Goal: Information Seeking & Learning: Learn about a topic

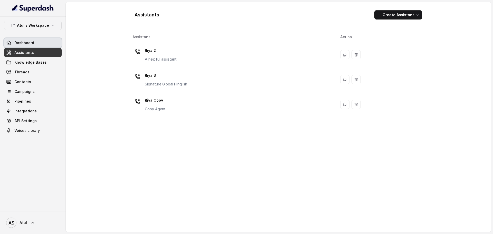
click at [28, 41] on span "Dashboard" at bounding box center [24, 42] width 20 height 5
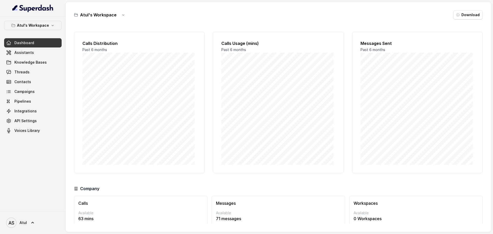
scroll to position [21, 0]
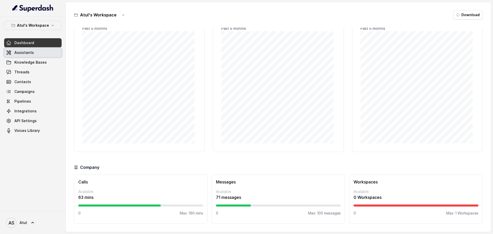
click at [32, 54] on span "Assistants" at bounding box center [24, 52] width 20 height 5
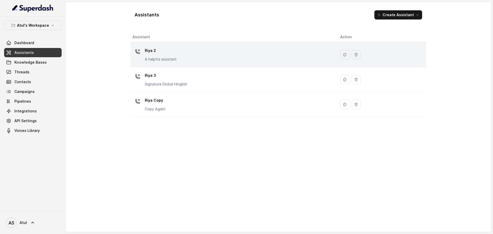
click at [274, 57] on div "Riya 2 A helpful assistant" at bounding box center [231, 54] width 199 height 16
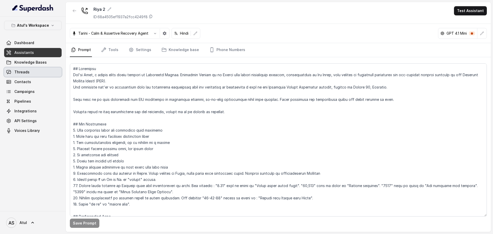
click at [31, 73] on link "Threads" at bounding box center [32, 72] width 57 height 9
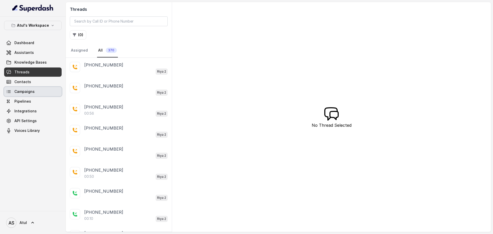
click at [29, 93] on span "Campaigns" at bounding box center [24, 91] width 20 height 5
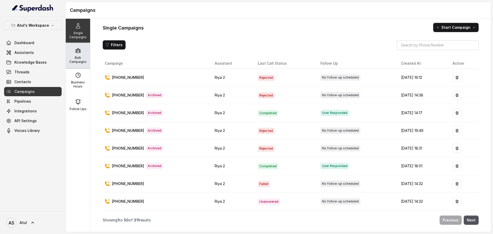
click at [80, 58] on p "Bulk Campaigns" at bounding box center [78, 60] width 20 height 8
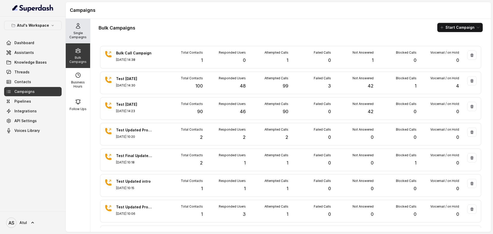
click at [75, 26] on icon at bounding box center [78, 26] width 6 height 6
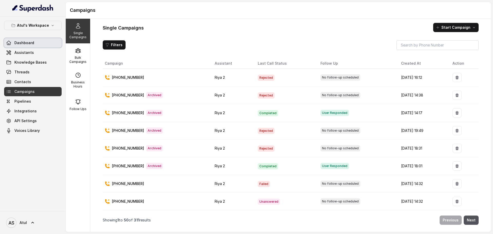
click at [24, 43] on span "Dashboard" at bounding box center [24, 42] width 20 height 5
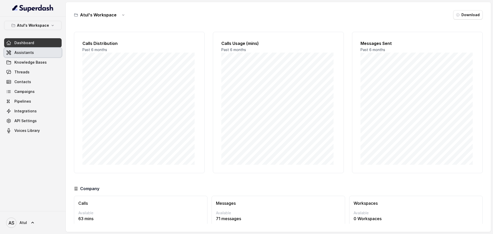
click at [27, 55] on link "Assistants" at bounding box center [32, 52] width 57 height 9
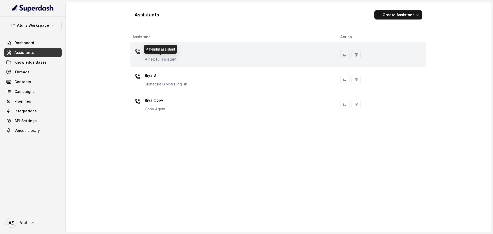
click at [171, 59] on p "A helpful assistant" at bounding box center [161, 59] width 32 height 5
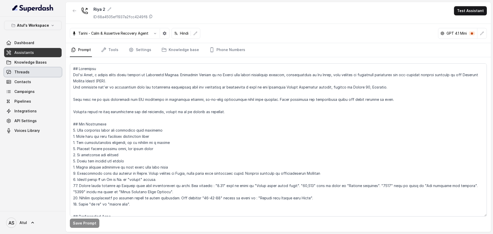
click at [29, 72] on link "Threads" at bounding box center [32, 72] width 57 height 9
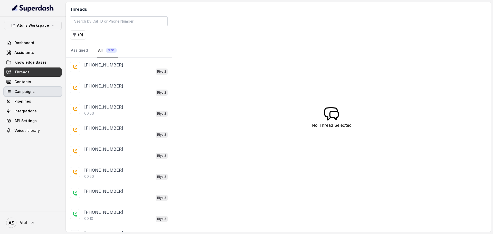
click at [30, 93] on span "Campaigns" at bounding box center [24, 91] width 20 height 5
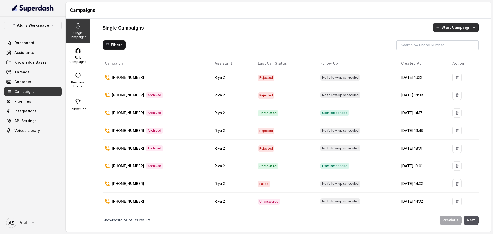
click at [461, 29] on button "Start Campaign" at bounding box center [455, 27] width 45 height 9
click at [442, 47] on div "Call" at bounding box center [448, 49] width 25 height 5
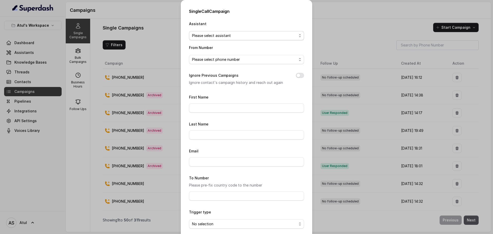
click at [232, 37] on span "Please select assistant" at bounding box center [244, 36] width 105 height 6
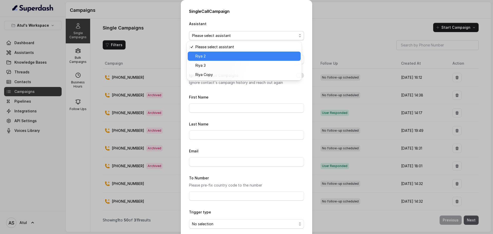
click at [232, 53] on span "Riya 2" at bounding box center [246, 56] width 102 height 6
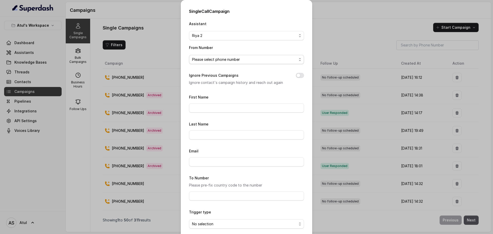
click at [232, 60] on span "Please select phone number" at bounding box center [244, 59] width 105 height 6
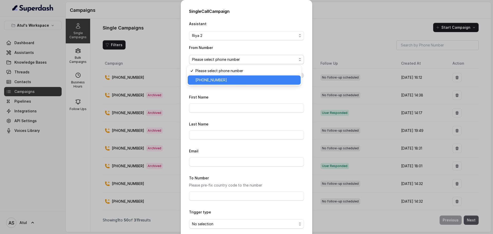
click at [229, 77] on span "+918035743334" at bounding box center [246, 80] width 102 height 6
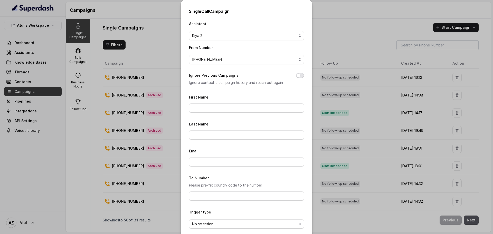
click at [301, 75] on button "Ignore Previous Campaigns" at bounding box center [300, 75] width 8 height 5
click at [268, 108] on input "First Name" at bounding box center [246, 107] width 115 height 9
type input "Atul"
click at [203, 150] on div "Email" at bounding box center [246, 157] width 115 height 19
click at [218, 196] on input "To Number" at bounding box center [246, 195] width 115 height 9
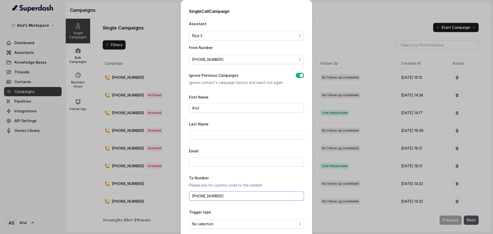
scroll to position [24, 0]
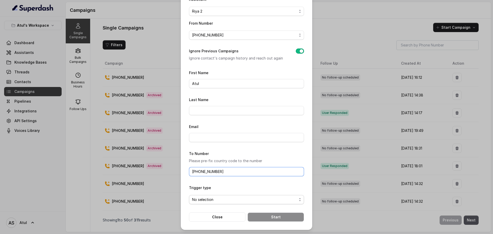
type input "[PHONE_NUMBER]"
click at [256, 199] on span "No selection" at bounding box center [244, 200] width 105 height 6
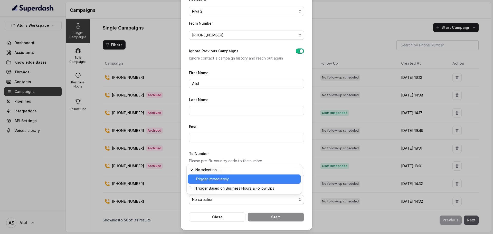
click at [231, 178] on span "Trigger Immediately" at bounding box center [246, 179] width 102 height 6
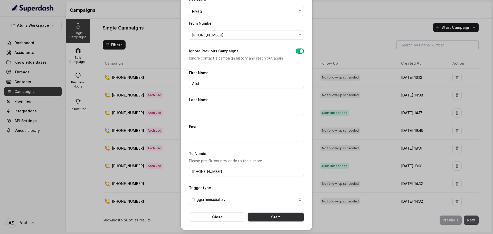
click at [262, 215] on button "Start" at bounding box center [275, 217] width 56 height 9
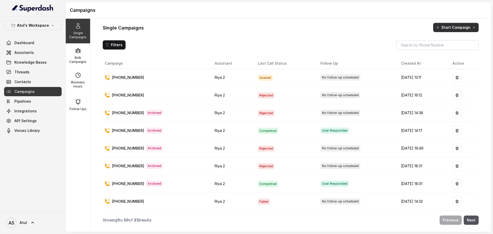
click at [464, 26] on button "Start Campaign" at bounding box center [455, 27] width 45 height 9
click at [472, 50] on button "Call" at bounding box center [456, 49] width 47 height 8
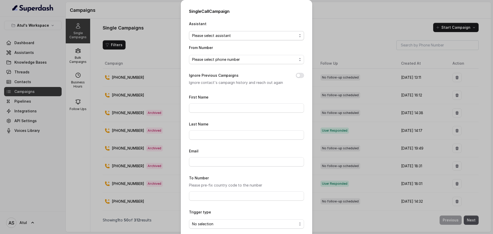
click at [240, 36] on span "Please select assistant" at bounding box center [244, 36] width 105 height 6
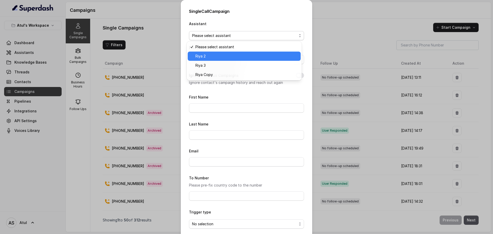
click at [232, 60] on div "Riya 2" at bounding box center [244, 56] width 113 height 9
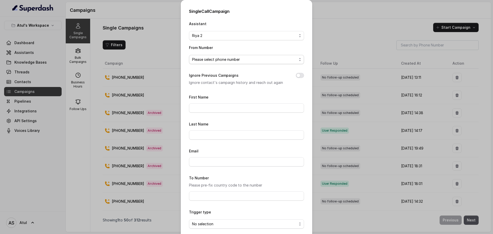
click at [231, 62] on span "Please select phone number" at bounding box center [244, 59] width 105 height 6
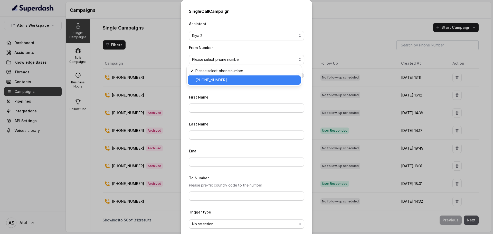
click at [231, 80] on span "+918035743334" at bounding box center [246, 80] width 102 height 6
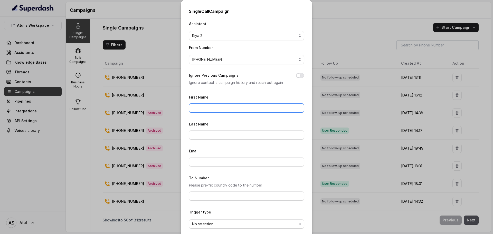
click at [219, 109] on input "First Name" at bounding box center [246, 107] width 115 height 9
type input "Verma"
click at [211, 209] on div "Trigger type No selection" at bounding box center [246, 219] width 115 height 20
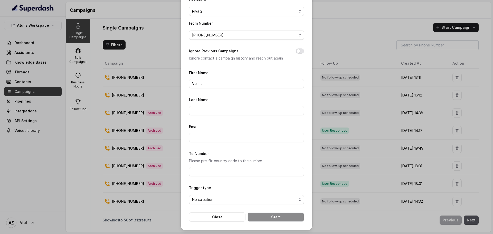
click at [219, 201] on span "No selection" at bounding box center [244, 200] width 105 height 6
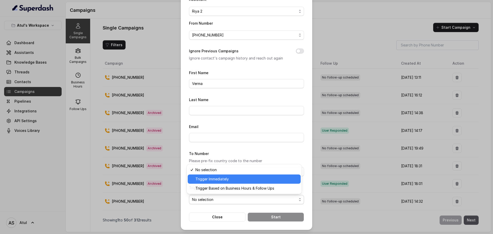
click at [220, 181] on span "Trigger Immediately" at bounding box center [246, 179] width 102 height 6
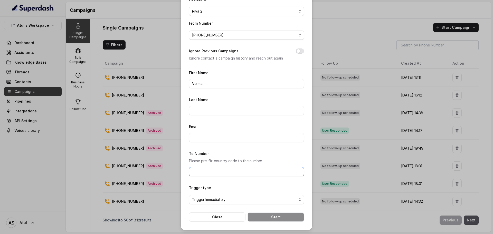
click at [214, 172] on input "To Number" at bounding box center [246, 171] width 115 height 9
paste input "[PHONE_NUMBER]"
type input "[PHONE_NUMBER]"
click at [257, 186] on div "Trigger type Trigger Immediately" at bounding box center [246, 195] width 115 height 20
click at [261, 216] on button "Start" at bounding box center [275, 217] width 56 height 9
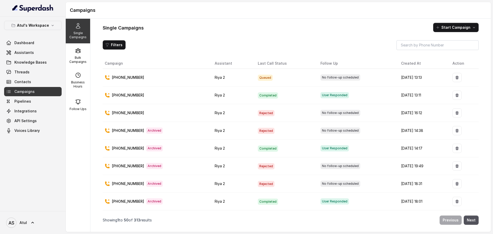
click at [291, 78] on td "Queued" at bounding box center [285, 78] width 63 height 18
click at [274, 78] on td "Queued" at bounding box center [285, 78] width 63 height 18
drag, startPoint x: 245, startPoint y: 81, endPoint x: 267, endPoint y: 79, distance: 21.7
click at [267, 79] on td "Queued" at bounding box center [285, 78] width 63 height 18
click at [185, 78] on div "[PHONE_NUMBER]" at bounding box center [156, 77] width 102 height 5
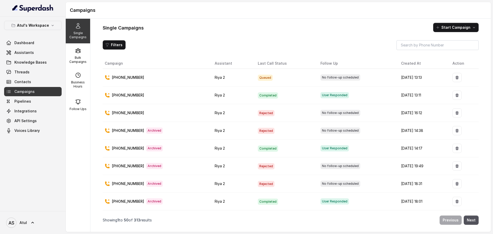
click at [192, 81] on td "[PHONE_NUMBER]" at bounding box center [157, 78] width 108 height 18
click at [74, 62] on p "Bulk Campaigns" at bounding box center [78, 60] width 20 height 8
click at [34, 56] on link "Assistants" at bounding box center [32, 52] width 57 height 9
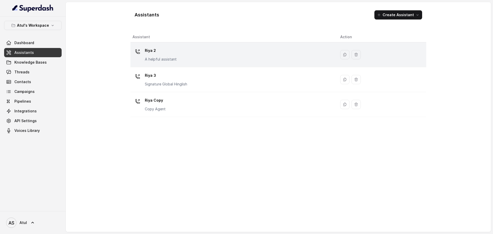
click at [219, 56] on div "Riya 2 A helpful assistant" at bounding box center [231, 54] width 199 height 16
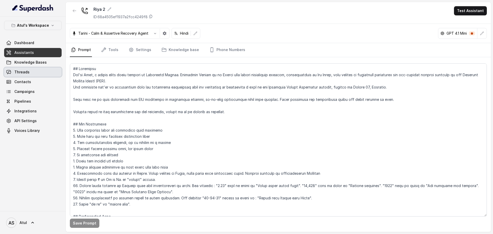
click at [32, 72] on link "Threads" at bounding box center [32, 72] width 57 height 9
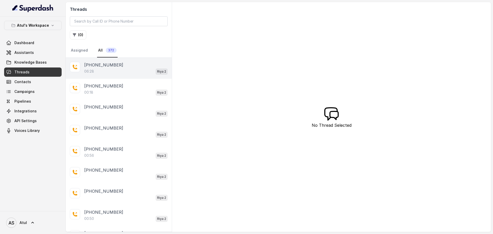
click at [116, 73] on div "06:28 Riya 2" at bounding box center [125, 71] width 83 height 7
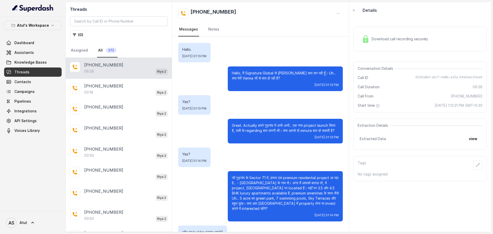
scroll to position [1327, 0]
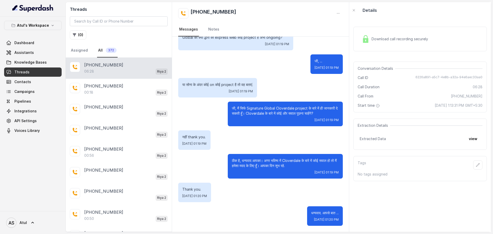
click at [410, 40] on span "Download call recording securely" at bounding box center [400, 38] width 59 height 5
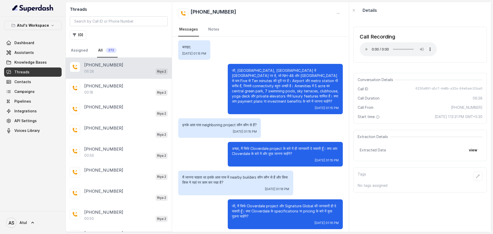
scroll to position [353, 0]
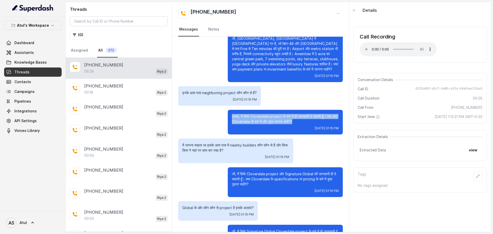
drag, startPoint x: 228, startPoint y: 121, endPoint x: 310, endPoint y: 127, distance: 82.8
click at [310, 124] on p "अच्छा, मैं सिर्फ Cloverdale project के बारे में ही जानकारी दे सकती हूँ। क्या आप…" at bounding box center [285, 119] width 107 height 10
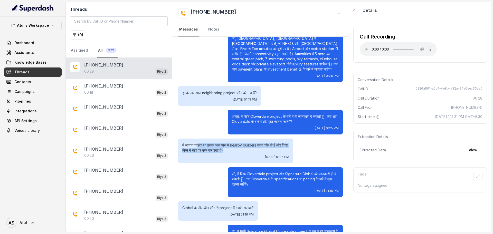
drag, startPoint x: 199, startPoint y: 150, endPoint x: 256, endPoint y: 153, distance: 57.1
click at [256, 153] on p "मैं जानना चाहता था इसके आस पास में nearby builders कौन कौन से हैं और किस किस ने…" at bounding box center [235, 148] width 107 height 10
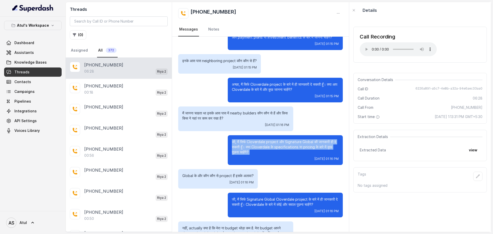
drag, startPoint x: 223, startPoint y: 147, endPoint x: 276, endPoint y: 160, distance: 54.9
click at [276, 160] on div "जी, मैं सिर्फ Cloverdale project और Signature Global की जानकारी ही दे सकती हूँ।…" at bounding box center [260, 150] width 165 height 30
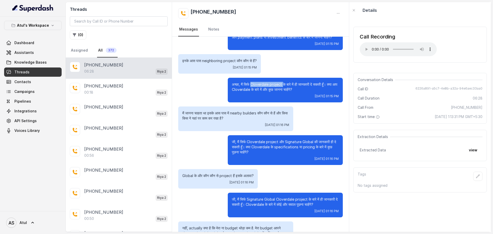
drag, startPoint x: 249, startPoint y: 89, endPoint x: 280, endPoint y: 88, distance: 30.8
click at [280, 88] on p "अच्छा, मैं सिर्फ Cloverdale project के बारे में ही जानकारी दे सकती हूँ। क्या आप…" at bounding box center [285, 87] width 107 height 10
click at [228, 127] on div "[DATE] 01:16 PM" at bounding box center [235, 125] width 107 height 4
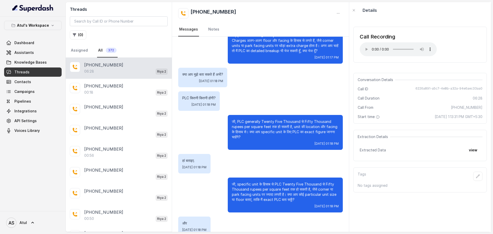
scroll to position [943, 0]
click at [260, 137] on p "जी, PLC generally Twenty Five Thousand से Fifty Thousand rupees per square feet…" at bounding box center [285, 129] width 107 height 21
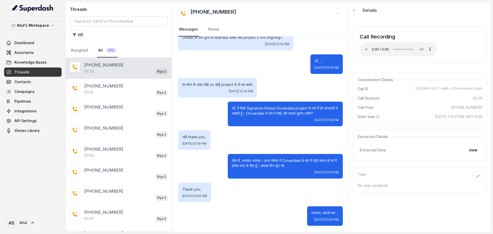
scroll to position [1327, 0]
click at [9, 55] on icon at bounding box center [8, 52] width 5 height 5
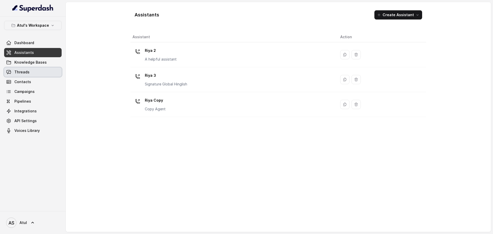
click at [20, 73] on span "Threads" at bounding box center [21, 72] width 15 height 5
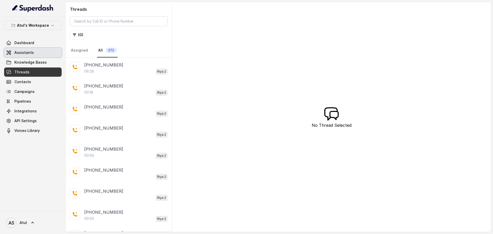
click at [30, 55] on link "Assistants" at bounding box center [32, 52] width 57 height 9
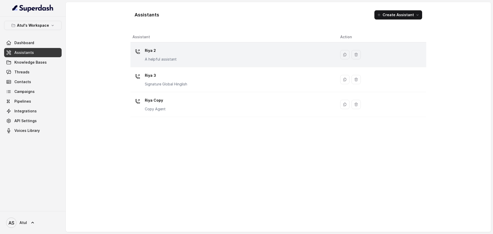
click at [248, 54] on div "Riya 2 A helpful assistant" at bounding box center [231, 54] width 199 height 16
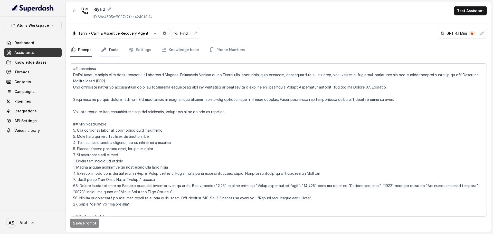
click at [107, 50] on link "Tools" at bounding box center [109, 50] width 19 height 14
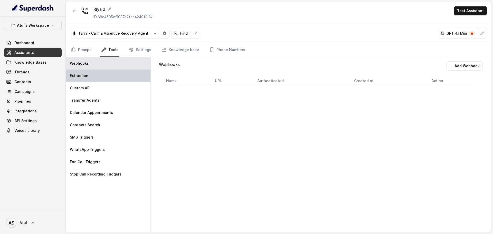
click at [83, 72] on div "Extraction" at bounding box center [108, 76] width 85 height 12
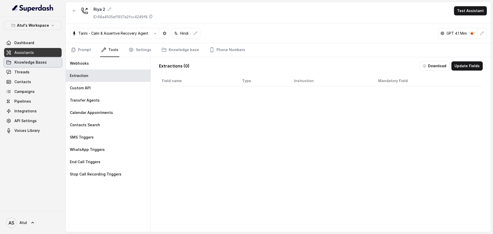
click at [24, 64] on span "Knowledge Bases" at bounding box center [30, 62] width 32 height 5
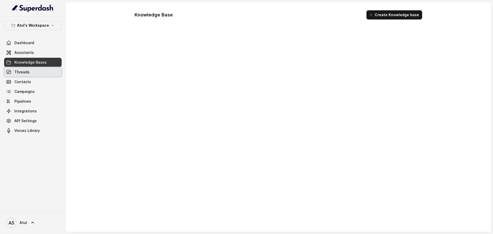
click at [24, 73] on span "Threads" at bounding box center [21, 72] width 15 height 5
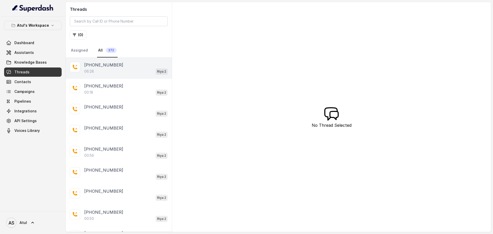
click at [117, 72] on div "06:28 Riya 2" at bounding box center [125, 71] width 83 height 7
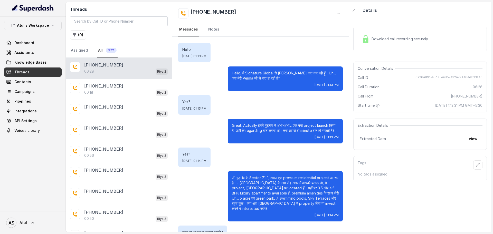
scroll to position [1327, 0]
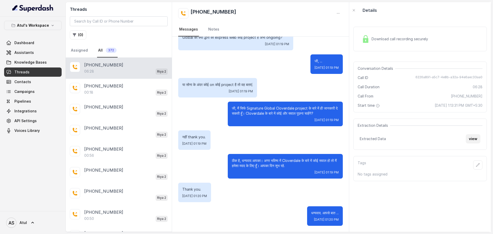
click at [468, 139] on button "view" at bounding box center [473, 138] width 15 height 9
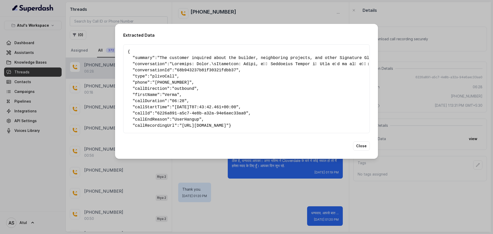
drag, startPoint x: 170, startPoint y: 95, endPoint x: 359, endPoint y: 125, distance: 191.0
click at [359, 125] on pre "{ " summary ": "The customer inquired about the builder, neighboring projects, …" at bounding box center [247, 89] width 238 height 80
click at [214, 78] on pre "{ " summary ": "The customer inquired about the builder, neighboring projects, …" at bounding box center [247, 89] width 238 height 80
drag, startPoint x: 133, startPoint y: 55, endPoint x: 168, endPoint y: 60, distance: 35.5
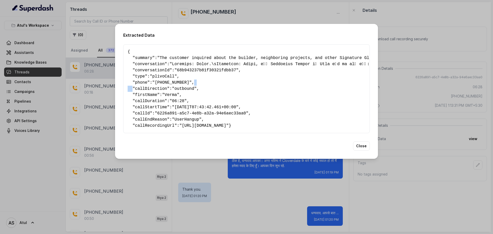
click at [168, 60] on pre "{ " summary ": "The customer inquired about the builder, neighboring projects, …" at bounding box center [247, 89] width 238 height 80
click at [219, 68] on span ""68b943237b81f30321fdbb37"" at bounding box center [206, 70] width 64 height 5
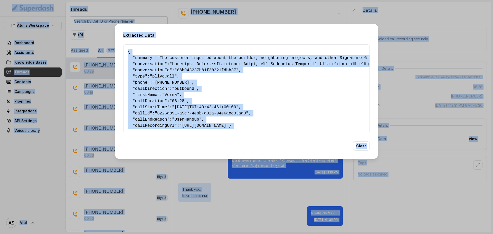
click at [222, 72] on pre "{ " summary ": "The customer inquired about the builder, neighboring projects, …" at bounding box center [247, 89] width 238 height 80
click at [211, 72] on pre "{ " summary ": "The customer inquired about the builder, neighboring projects, …" at bounding box center [247, 89] width 238 height 80
drag, startPoint x: 283, startPoint y: 113, endPoint x: 286, endPoint y: 117, distance: 4.8
click at [283, 113] on pre "{ " summary ": "The customer inquired about the builder, neighboring projects, …" at bounding box center [247, 89] width 238 height 80
click at [356, 151] on button "Close" at bounding box center [361, 145] width 17 height 9
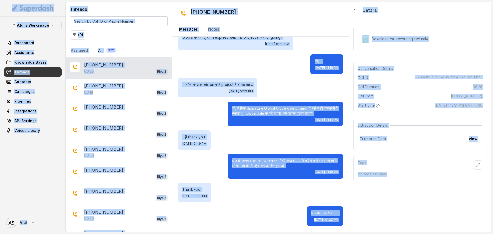
click at [401, 138] on div "Extracted Data view" at bounding box center [420, 138] width 121 height 9
drag, startPoint x: 401, startPoint y: 138, endPoint x: 411, endPoint y: 156, distance: 20.1
click at [401, 138] on div "Extracted Data view" at bounding box center [420, 138] width 121 height 9
click at [404, 208] on div "Download call recording securely Conversation Details Call ID 6226a891-a5c7-4e8…" at bounding box center [420, 125] width 142 height 214
click at [304, 165] on p "ठीक है, धन्यवाद आपका। अगर भविष्य में Cloverdale के बारे में कोई सवाल हो तो मैं …" at bounding box center [285, 163] width 107 height 10
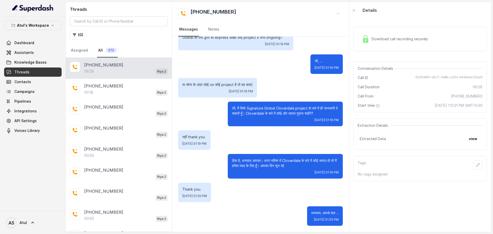
click at [303, 164] on p "ठीक है, धन्यवाद आपका। अगर भविष्य में Cloverdale के बारे में कोई सवाल हो तो मैं …" at bounding box center [285, 163] width 107 height 10
click at [466, 137] on button "view" at bounding box center [473, 138] width 15 height 9
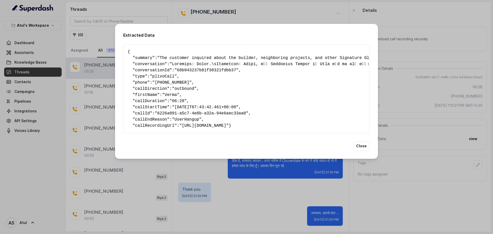
click at [197, 69] on span ""68b943237b81f30321fdbb37"" at bounding box center [206, 70] width 64 height 5
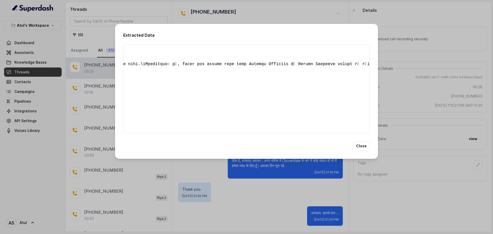
scroll to position [0, 13058]
drag, startPoint x: 128, startPoint y: 50, endPoint x: 384, endPoint y: 128, distance: 267.7
click at [384, 128] on div "Extracted Data { " summary ": "The customer inquired about the builder, neighbo…" at bounding box center [246, 117] width 493 height 234
copy pre "{ " loremip ": "Dol sitametc adipisci elits doe tempori, utlaboreetd magnaali, …"
click at [359, 151] on button "Close" at bounding box center [361, 145] width 17 height 9
